Goal: Task Accomplishment & Management: Manage account settings

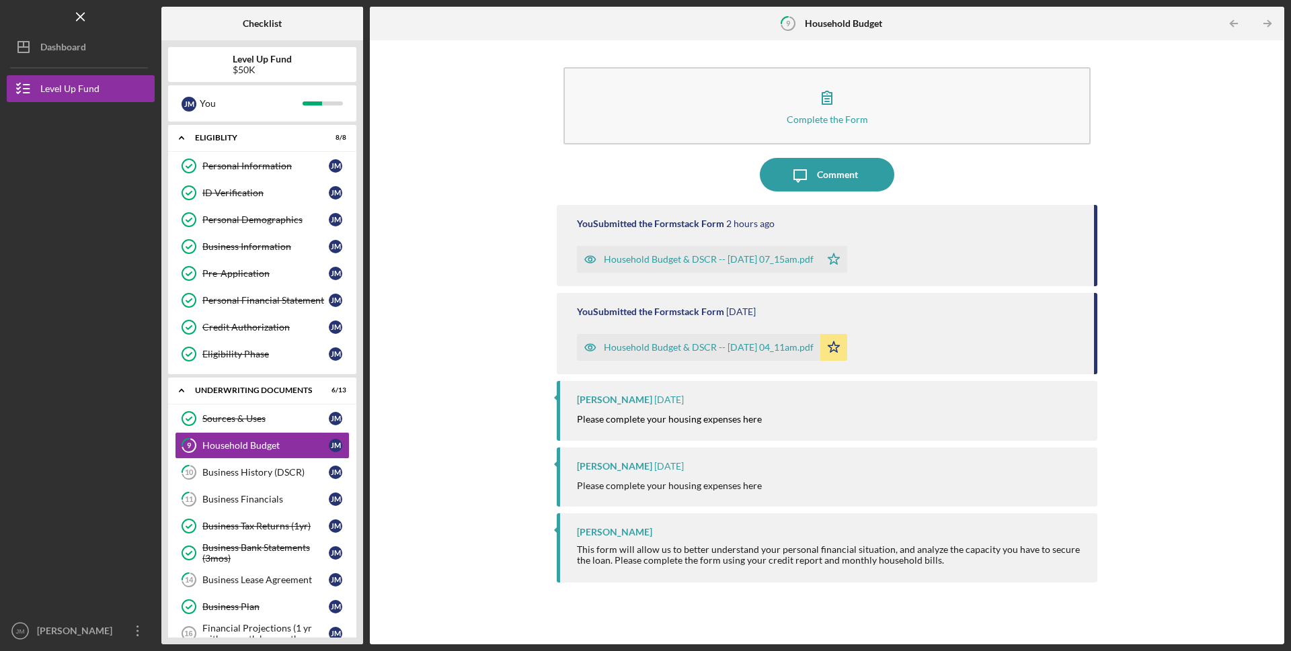
scroll to position [198, 0]
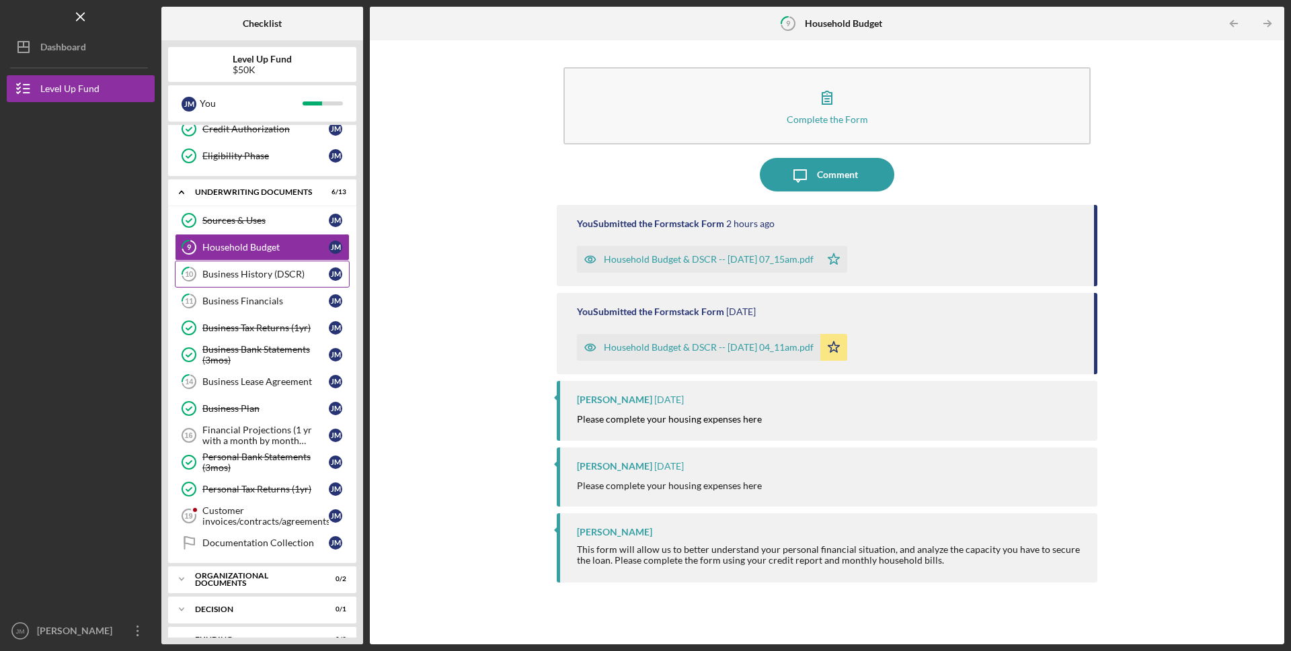
click at [252, 271] on div "Business History (DSCR)" at bounding box center [265, 274] width 126 height 11
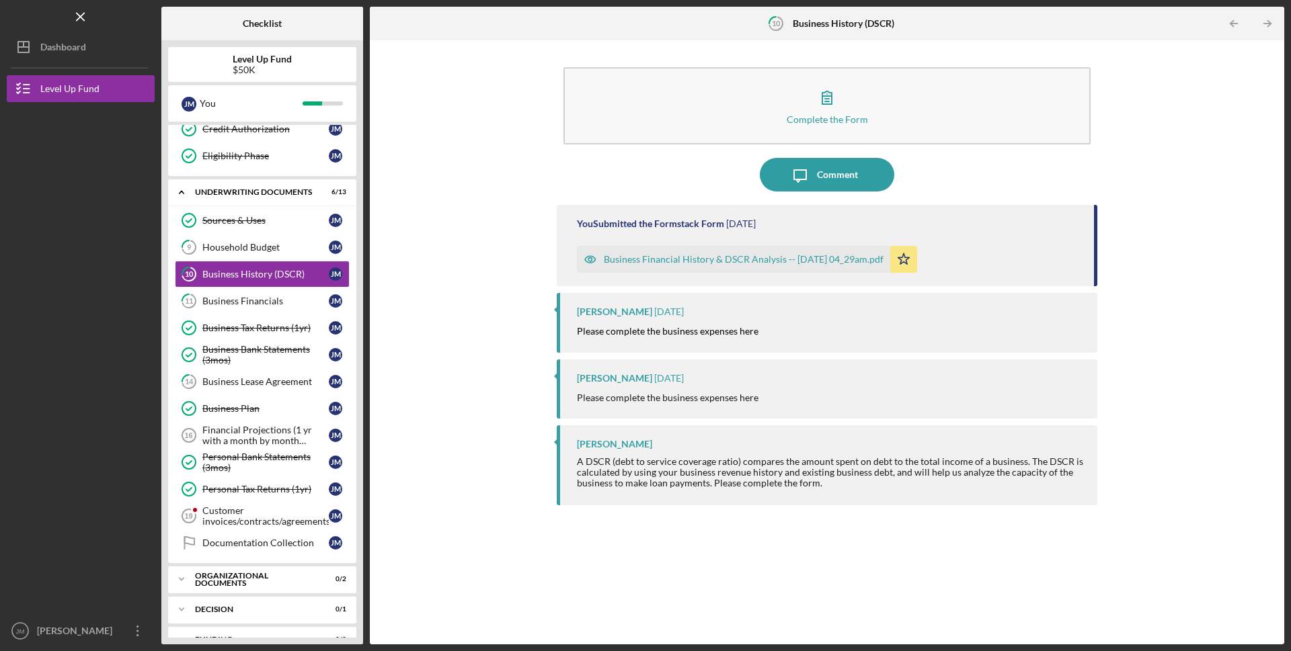
click at [718, 262] on div "Business Financial History & DSCR Analysis -- [DATE] 04_29am.pdf" at bounding box center [744, 259] width 280 height 11
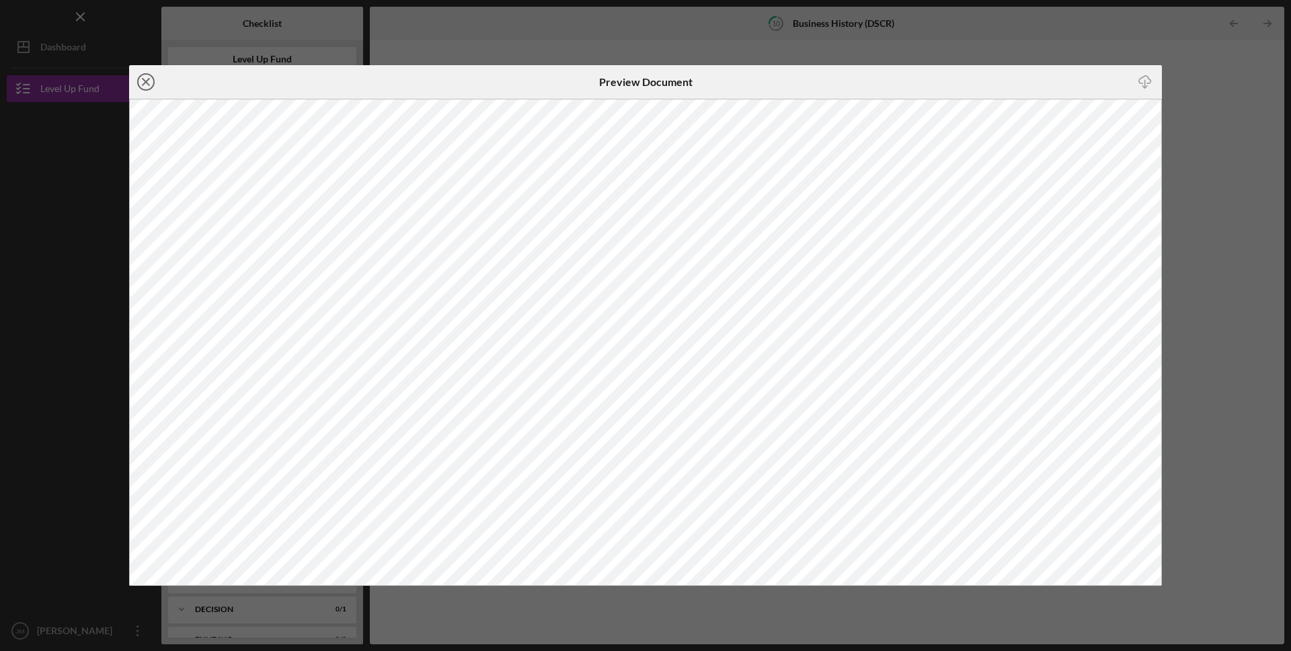
click at [147, 85] on icon "Icon/Close" at bounding box center [146, 82] width 34 height 34
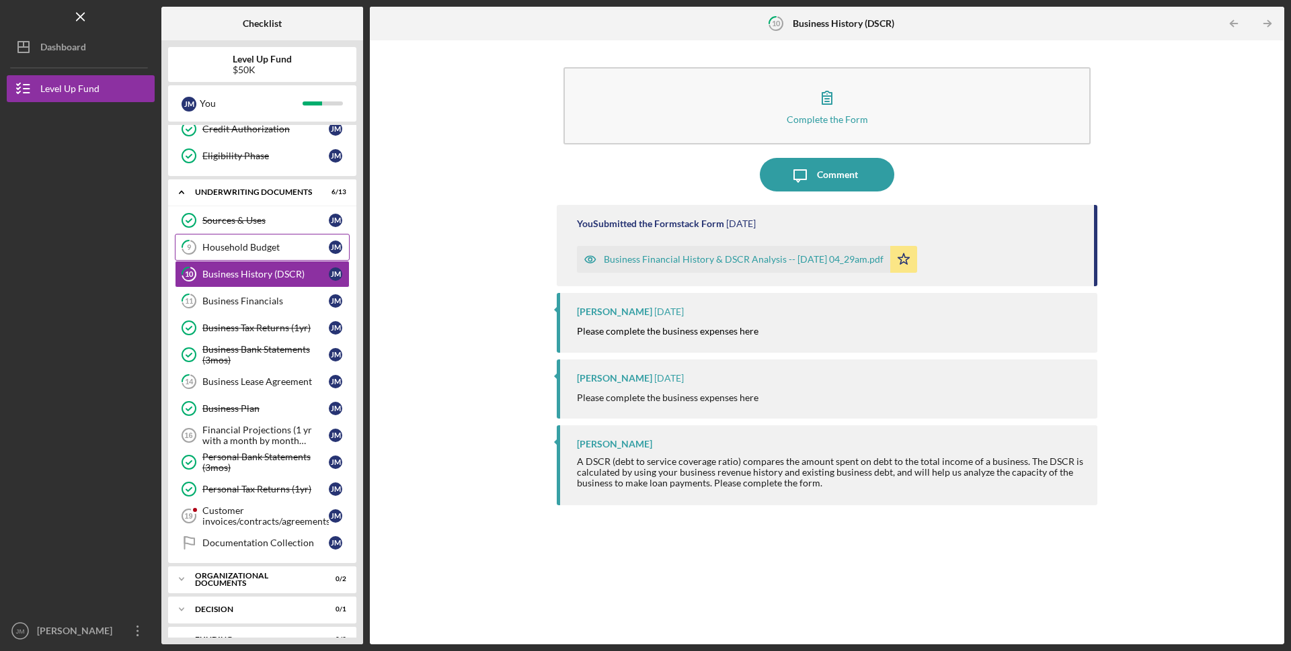
click at [253, 246] on div "Household Budget" at bounding box center [265, 247] width 126 height 11
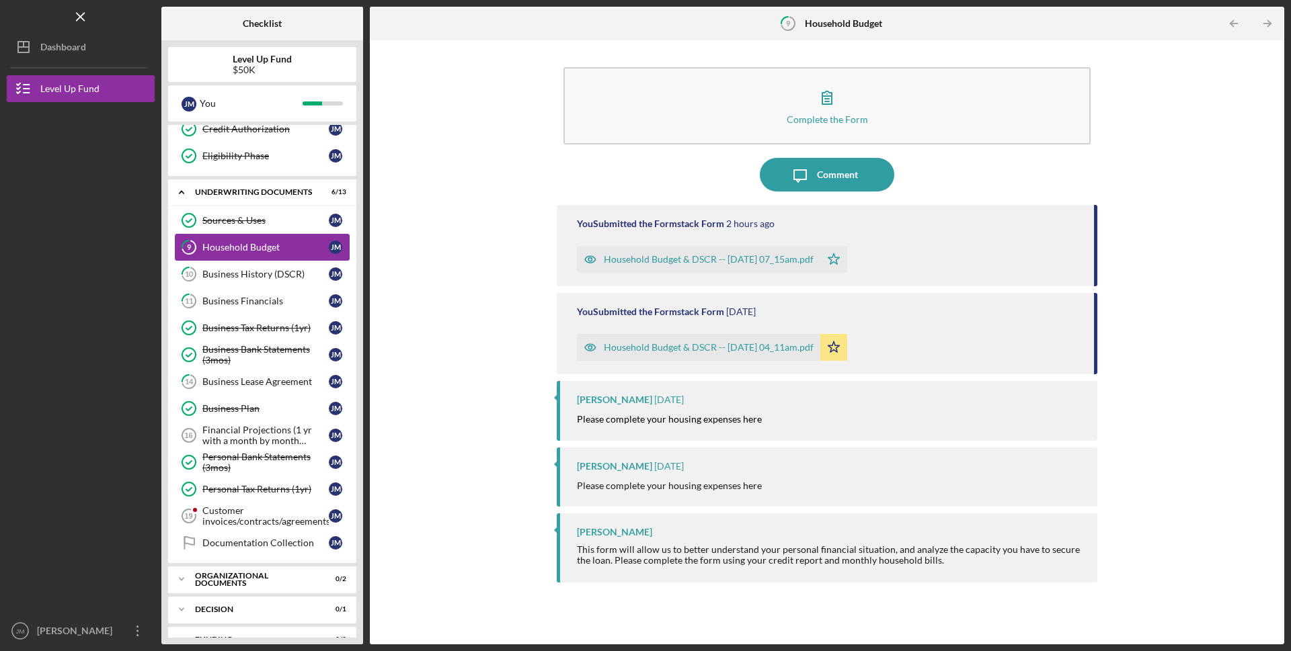
click at [253, 246] on div "Household Budget" at bounding box center [265, 247] width 126 height 11
click at [274, 299] on div "Business Financials" at bounding box center [265, 301] width 126 height 11
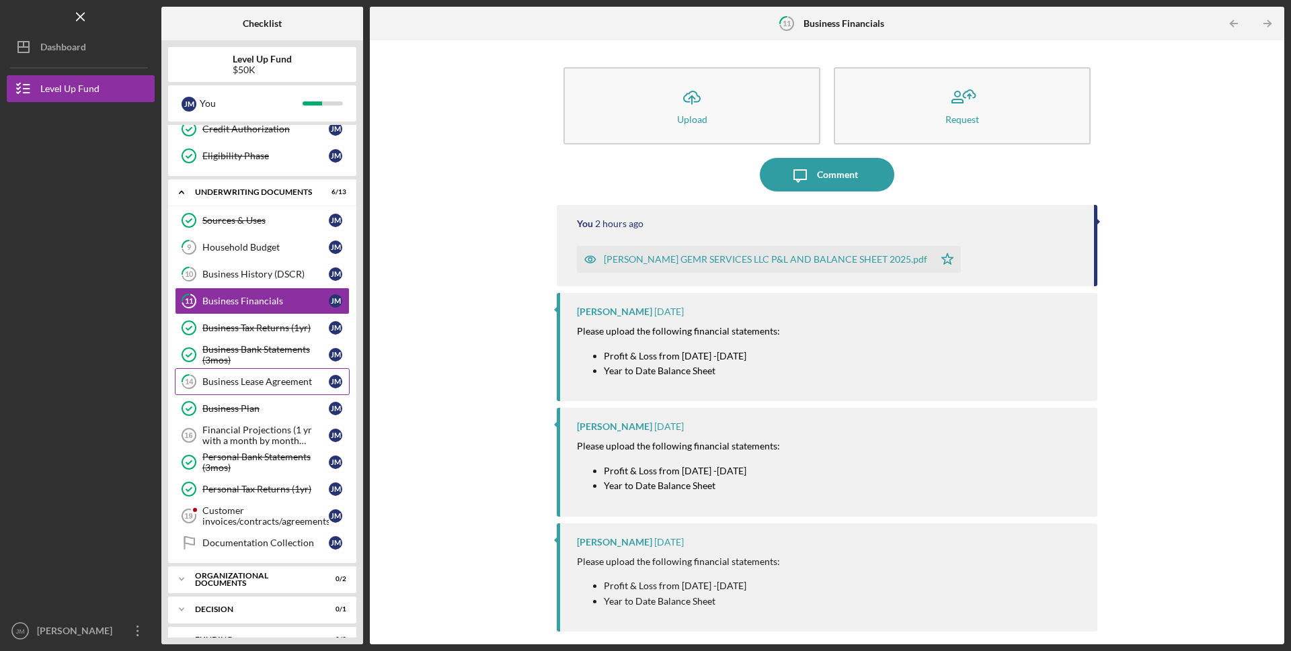
click at [280, 382] on div "Business Lease Agreement" at bounding box center [265, 381] width 126 height 11
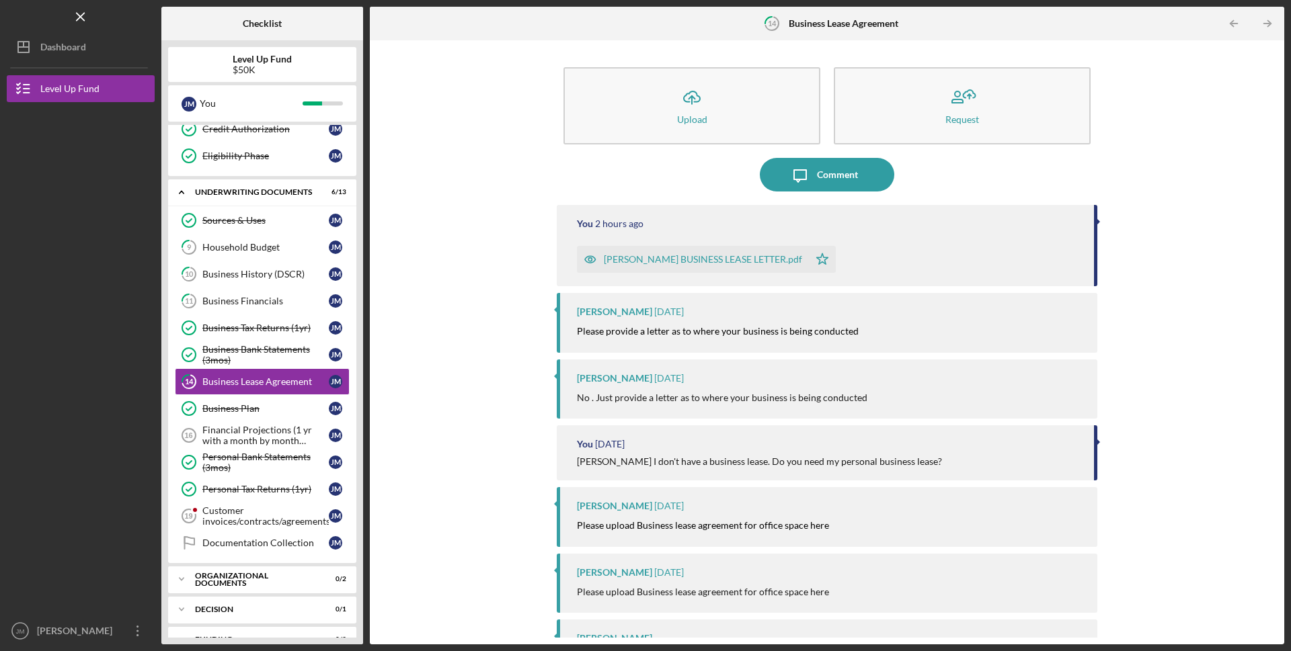
click at [110, 314] on div at bounding box center [81, 231] width 148 height 258
click at [96, 319] on div at bounding box center [81, 231] width 148 height 258
click at [95, 321] on div at bounding box center [81, 231] width 148 height 258
